Goal: Transaction & Acquisition: Purchase product/service

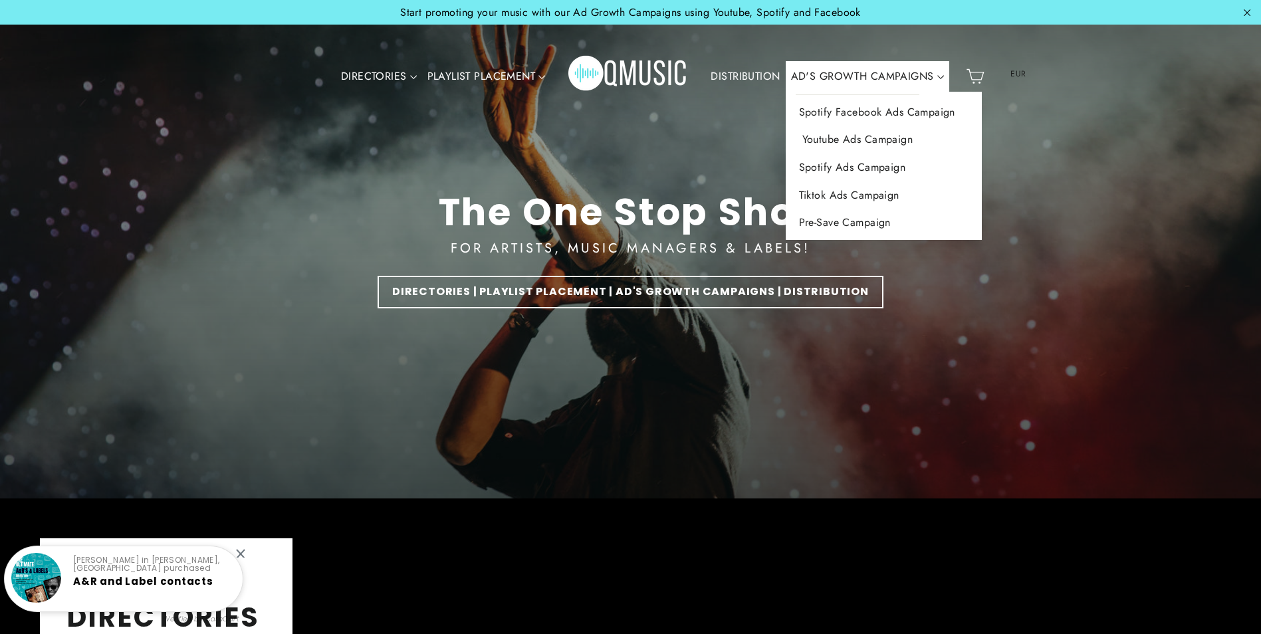
click at [837, 143] on link "Youtube Ads Campaign" at bounding box center [884, 140] width 196 height 28
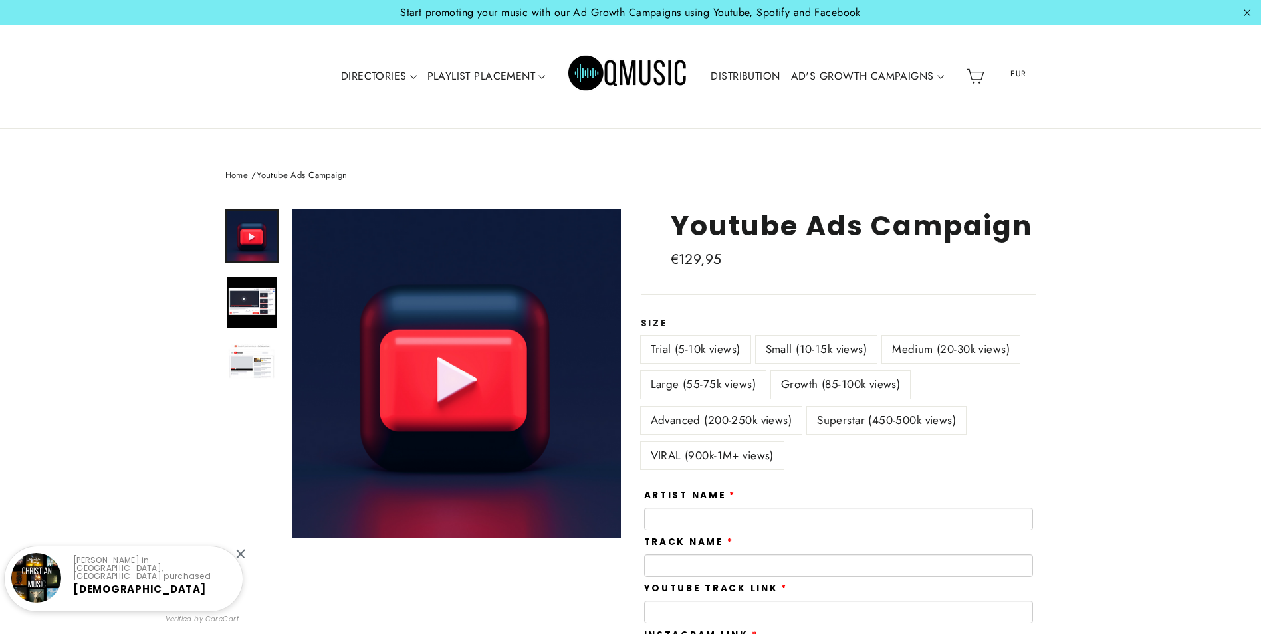
click at [732, 461] on label "VIRAL (900k-1M+ views)" at bounding box center [712, 455] width 143 height 27
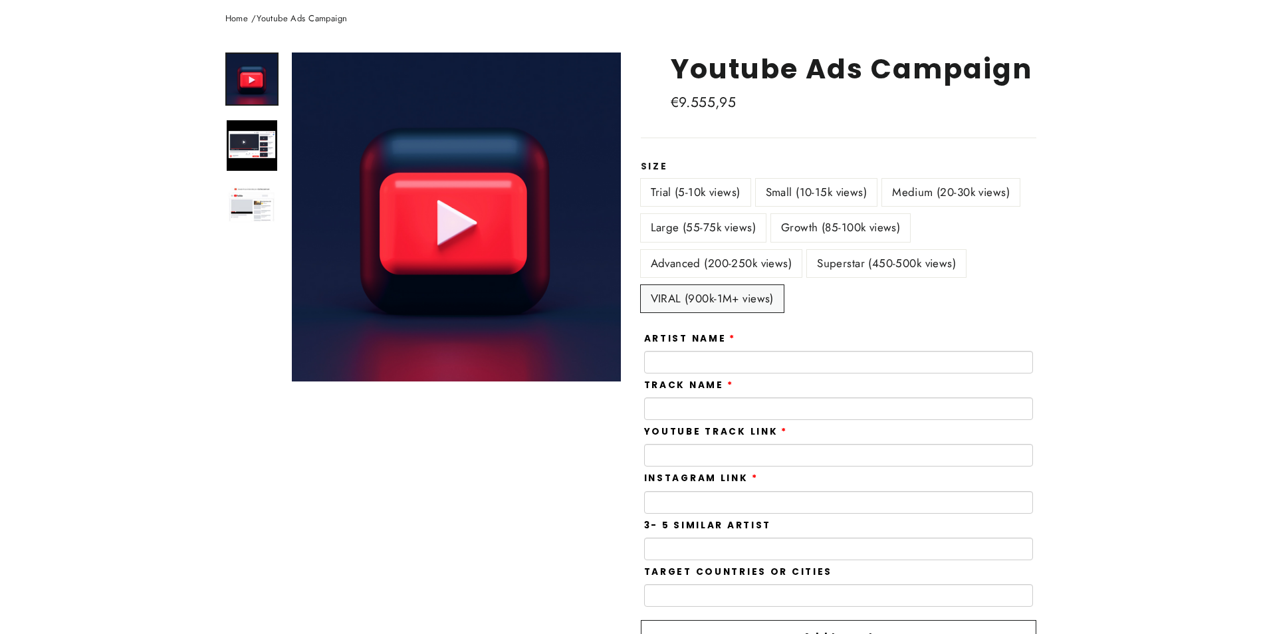
scroll to position [113, 0]
